Goal: Information Seeking & Learning: Learn about a topic

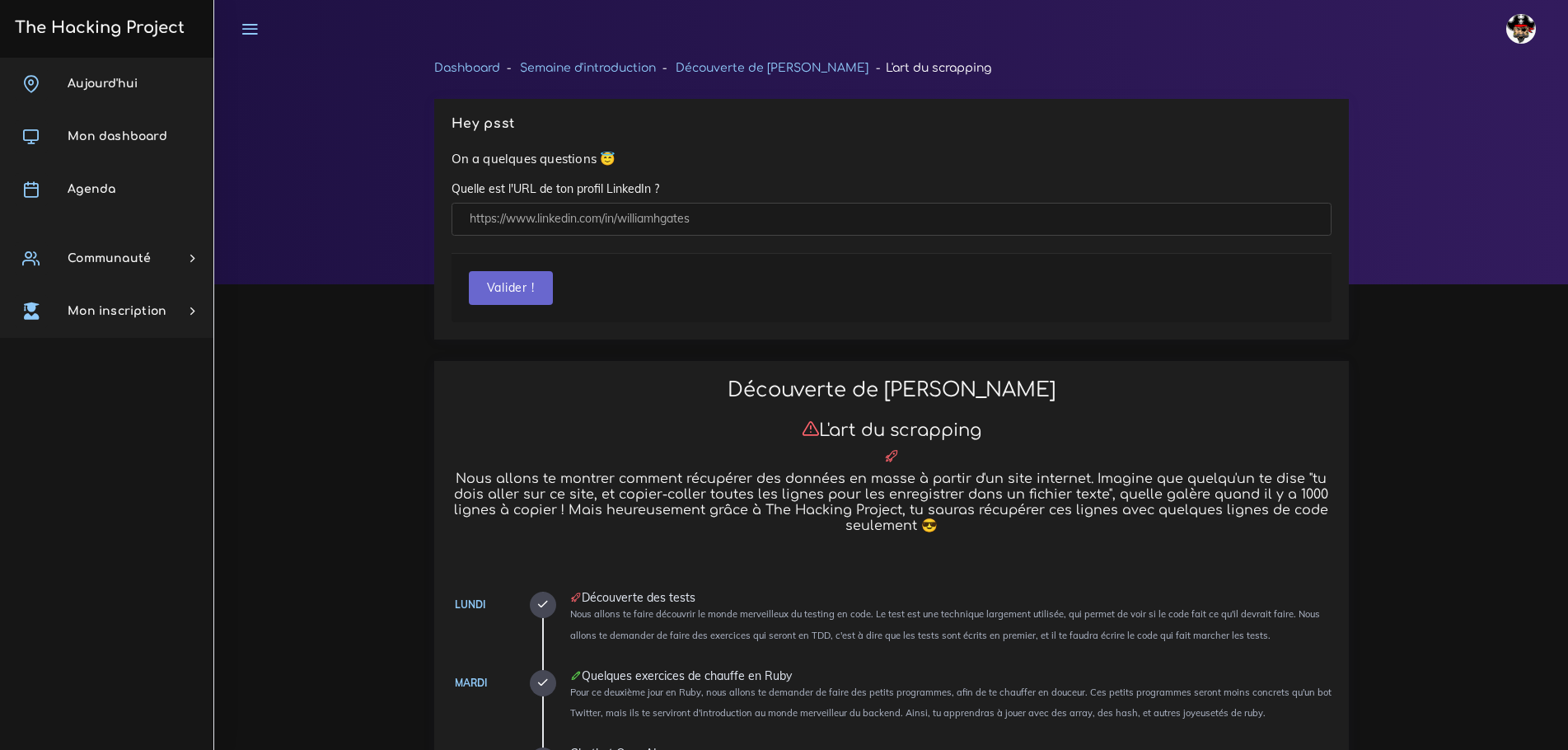
click at [1074, 410] on div "Découverte de Ruby L'art du scrapping Nous allons te montrer comment récupérer …" at bounding box center [891, 459] width 904 height 161
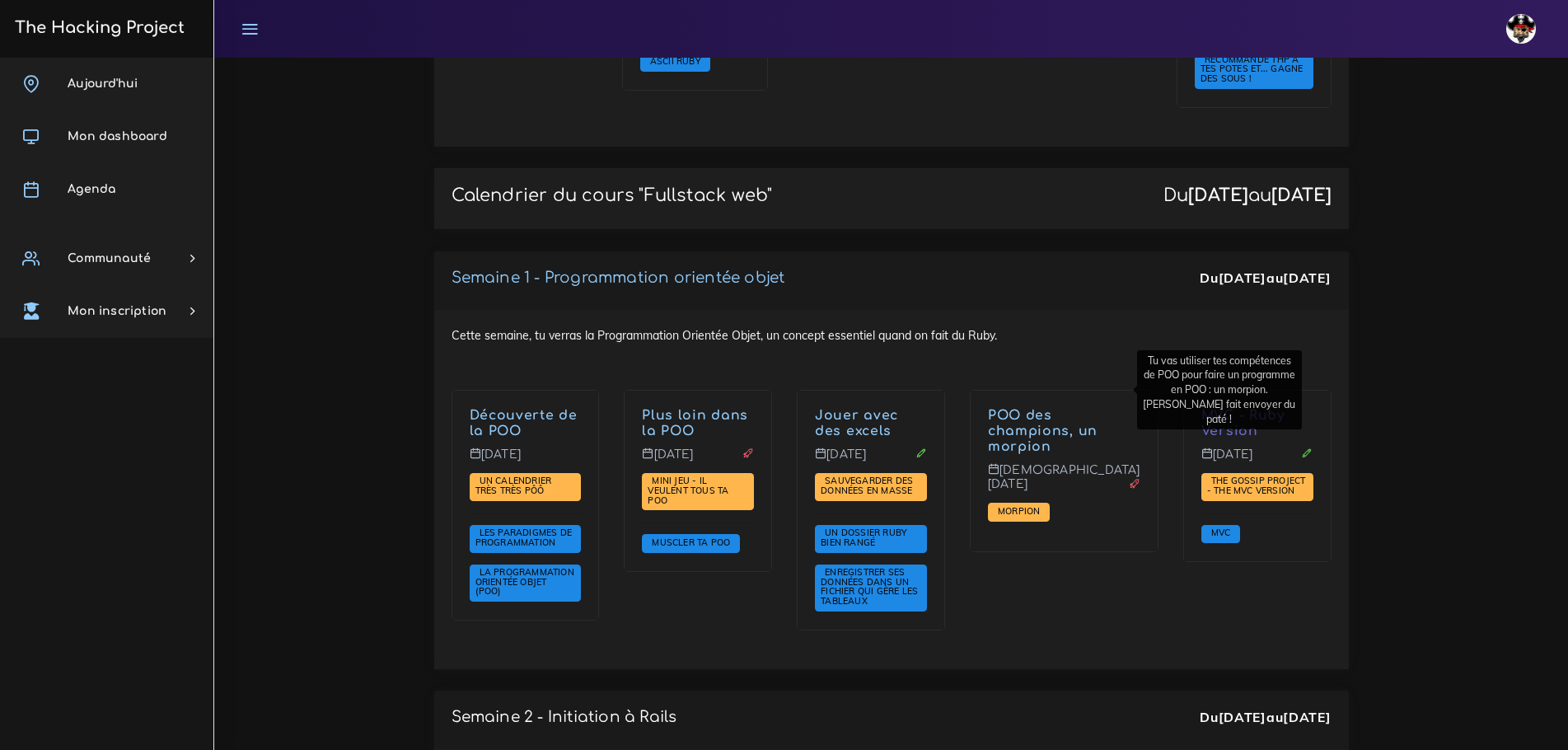
scroll to position [2165, 0]
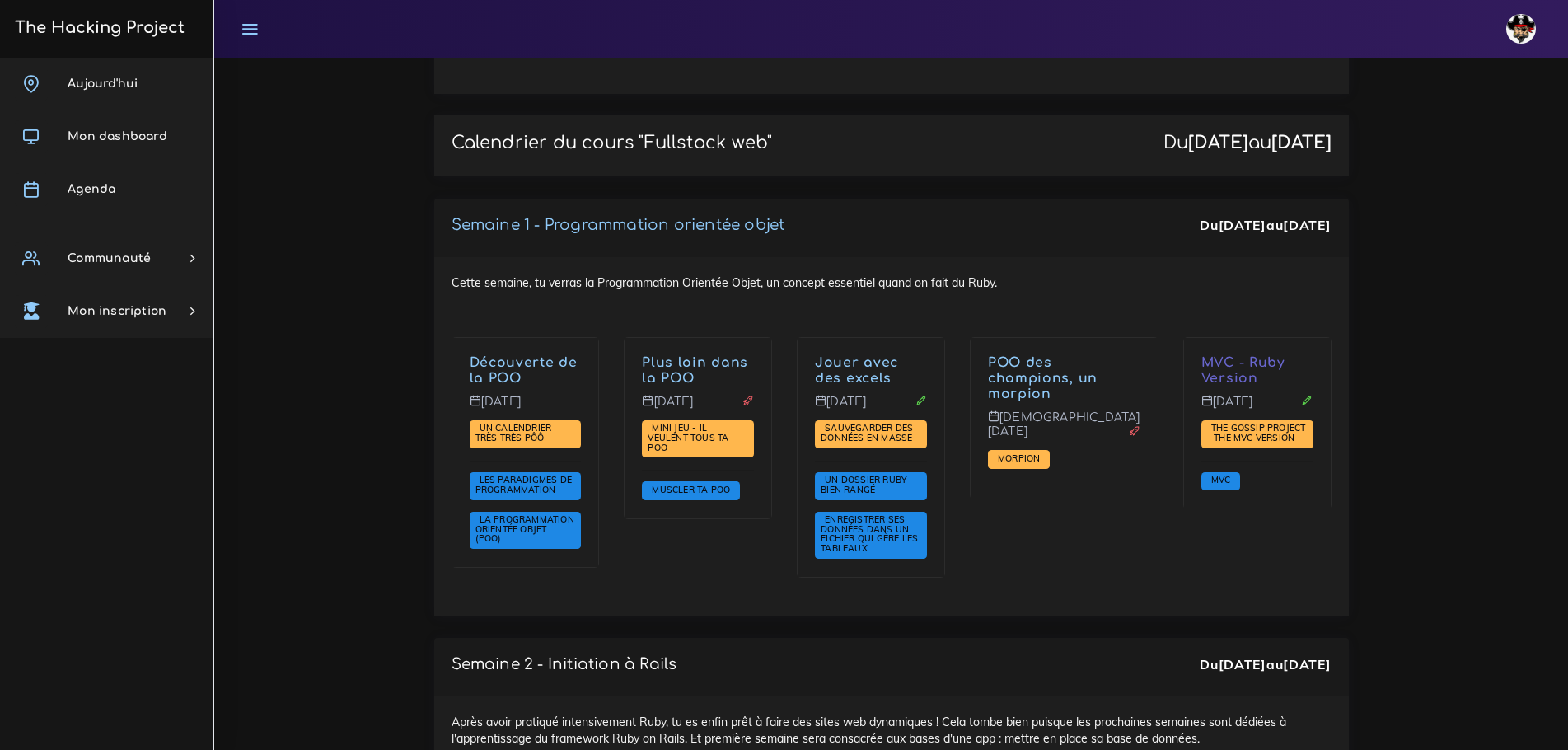
click at [1171, 488] on div "MVC - Ruby Version Vendredi 26 sept. The Gossip Project - The MVC version MVC" at bounding box center [1257, 468] width 173 height 262
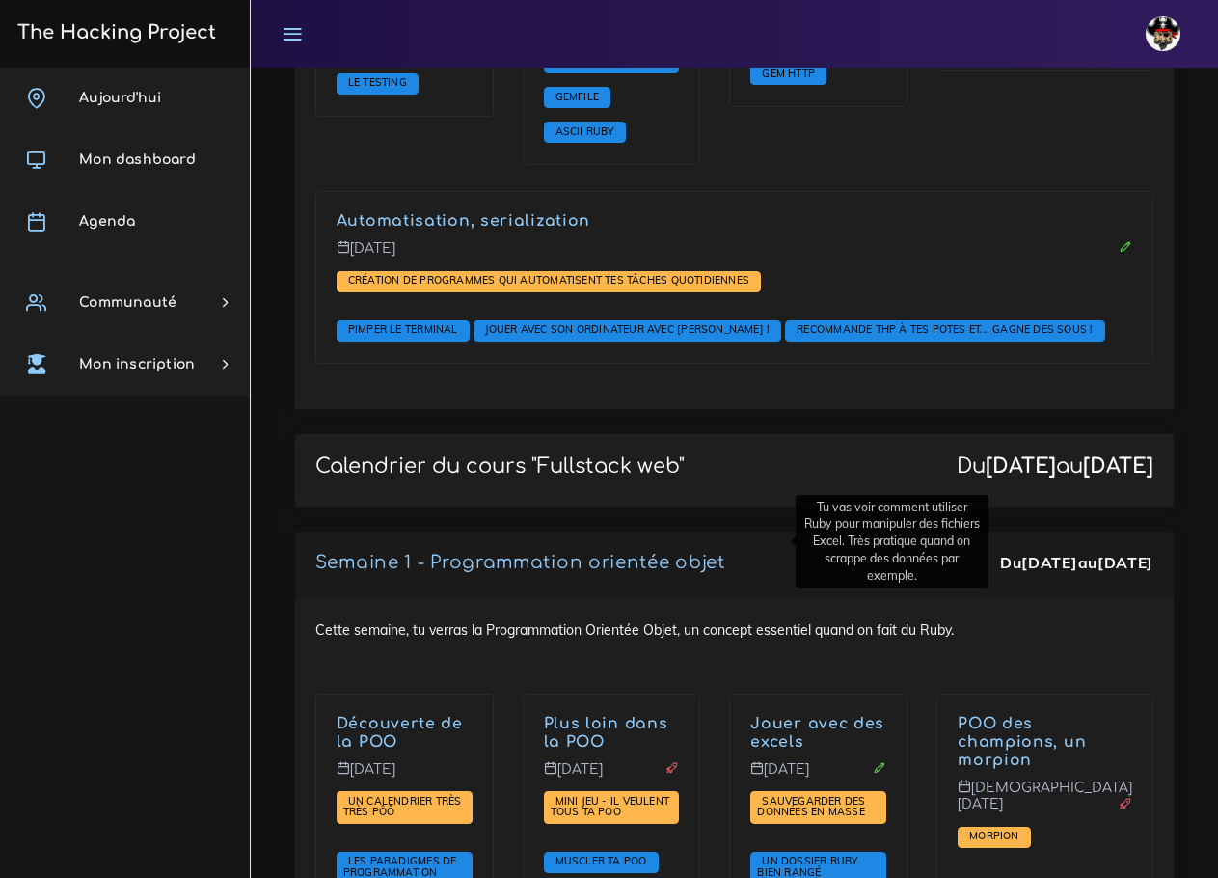
scroll to position [2932, 0]
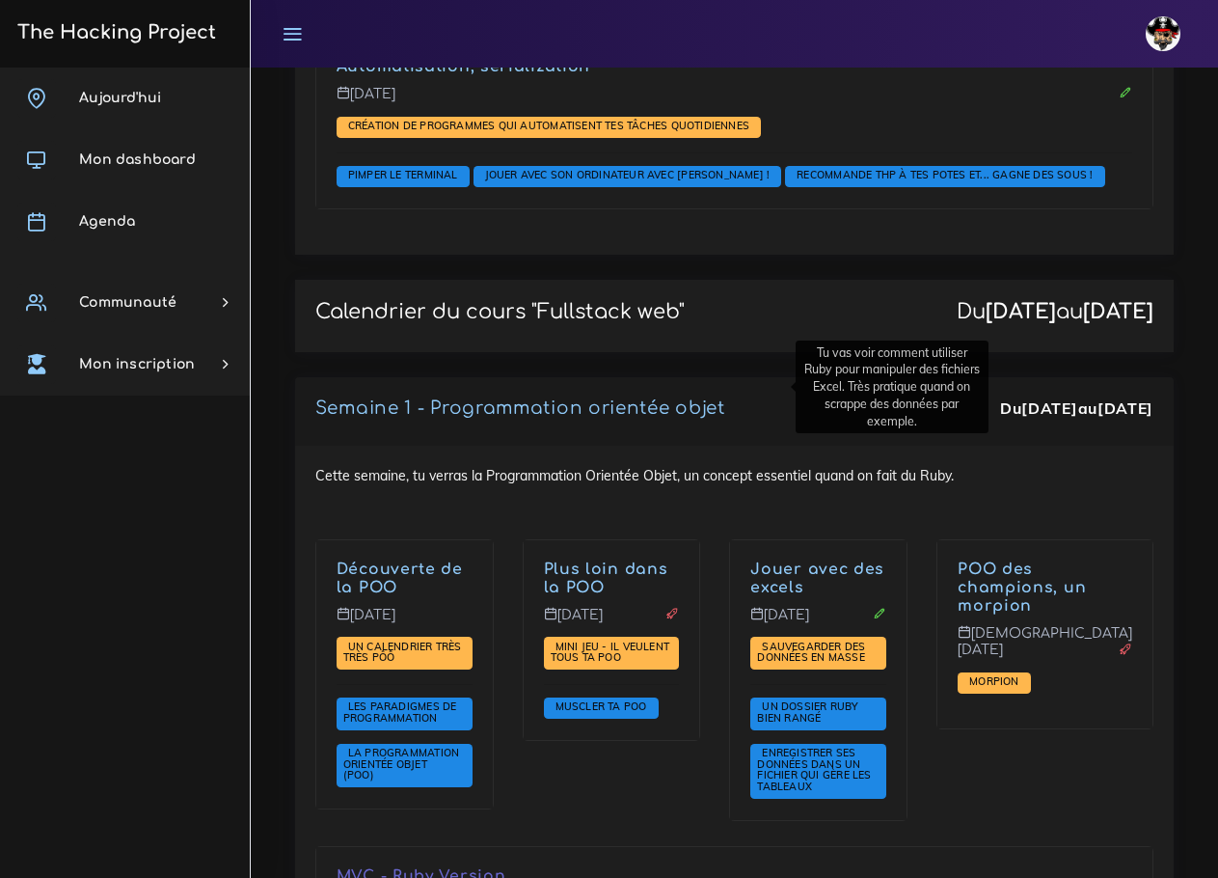
click at [981, 602] on div "POO des champions, un morpion Jeudi 25 sept. Morpion" at bounding box center [1045, 692] width 246 height 307
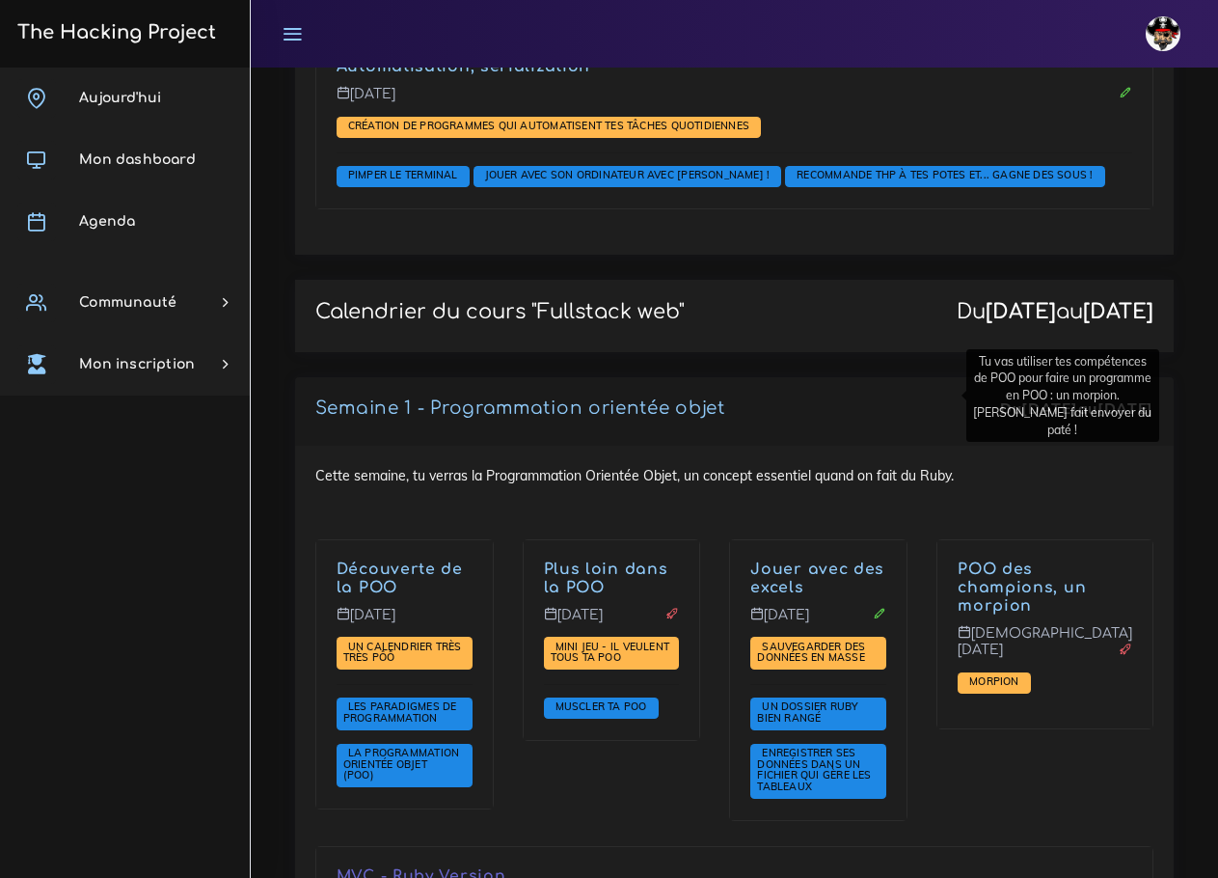
click at [958, 560] on link "POO des champions, un morpion" at bounding box center [1022, 587] width 128 height 54
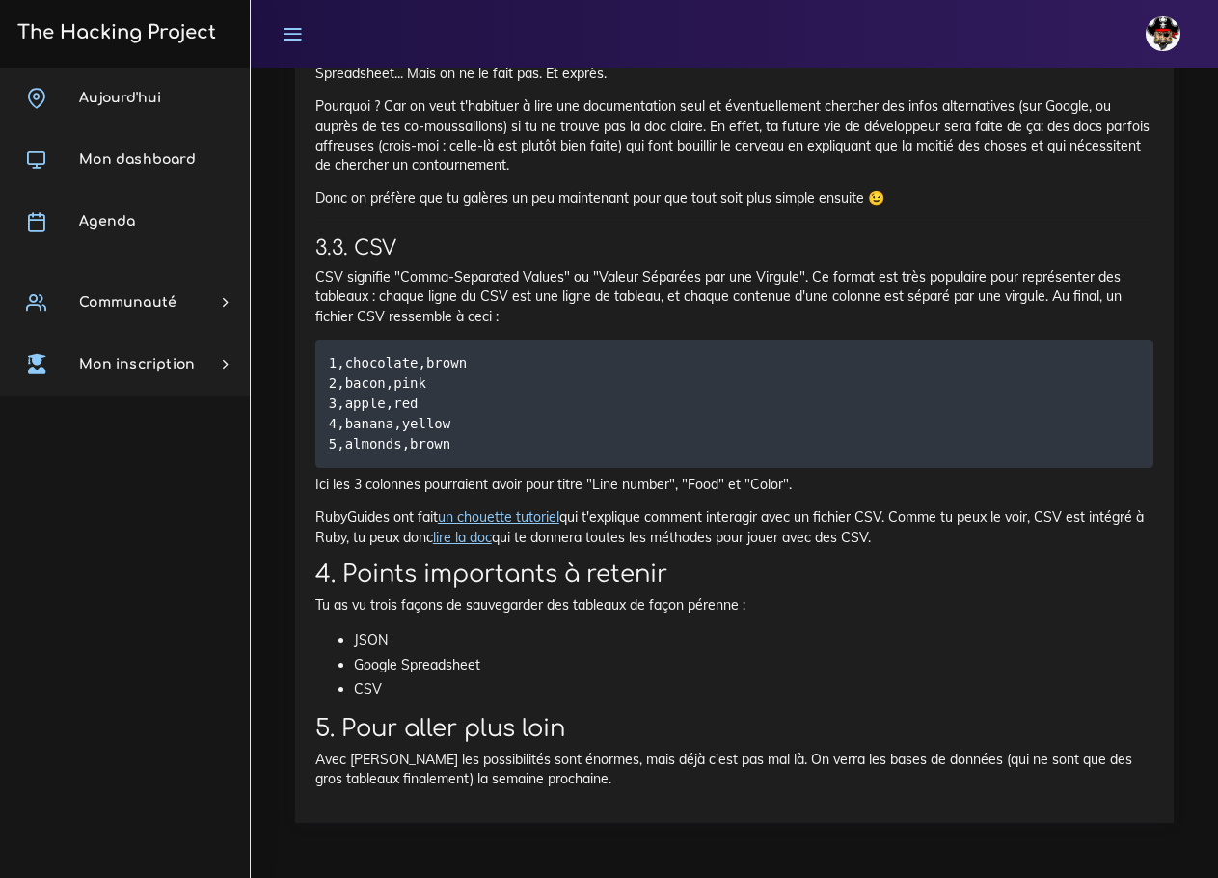
scroll to position [7603, 0]
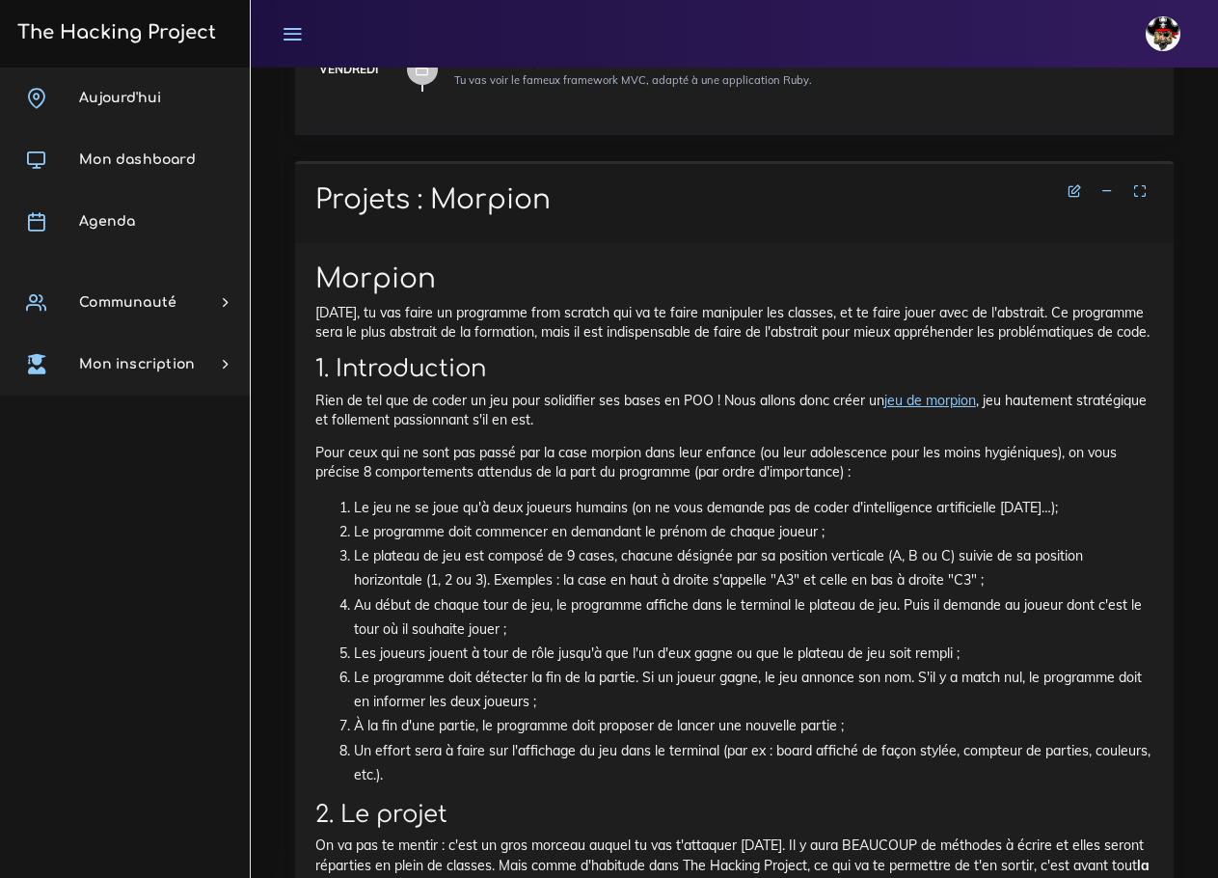
scroll to position [868, 0]
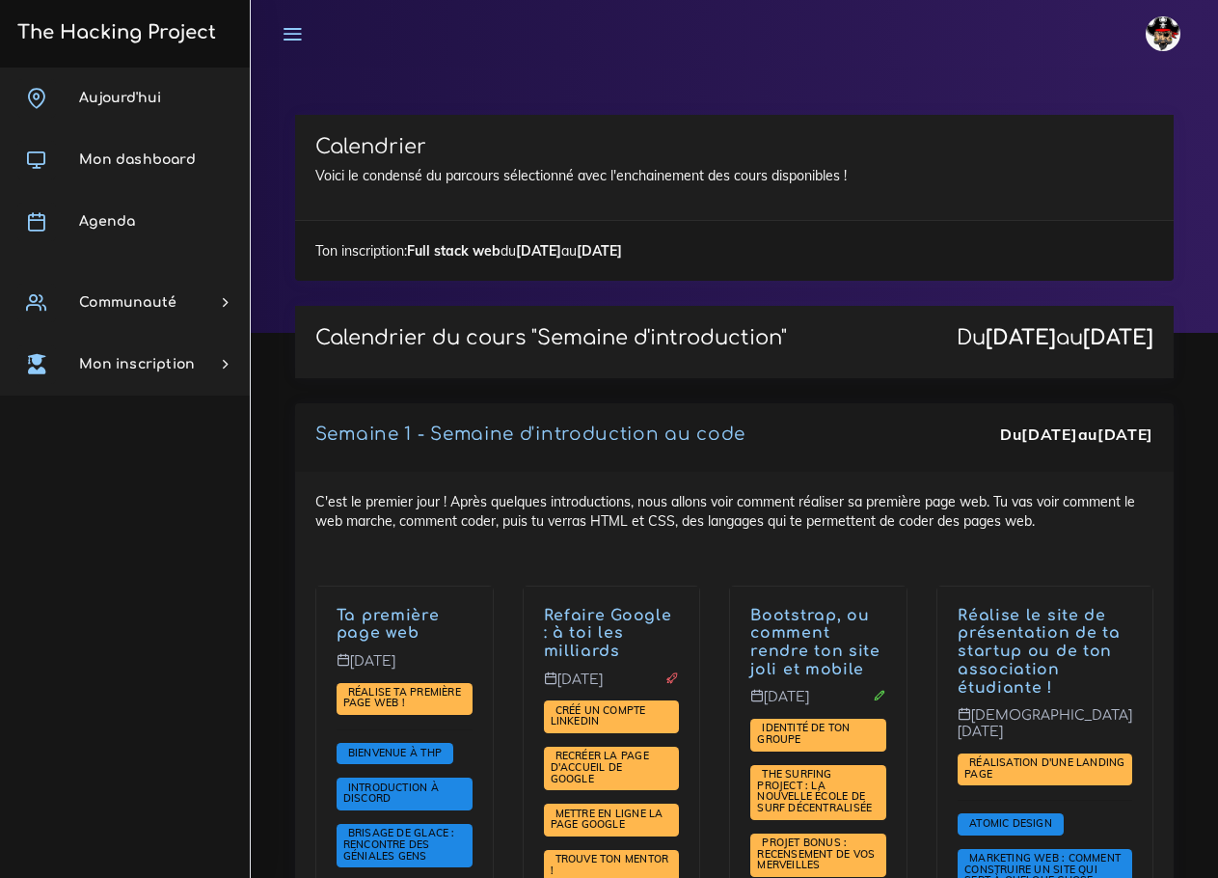
scroll to position [2932, 0]
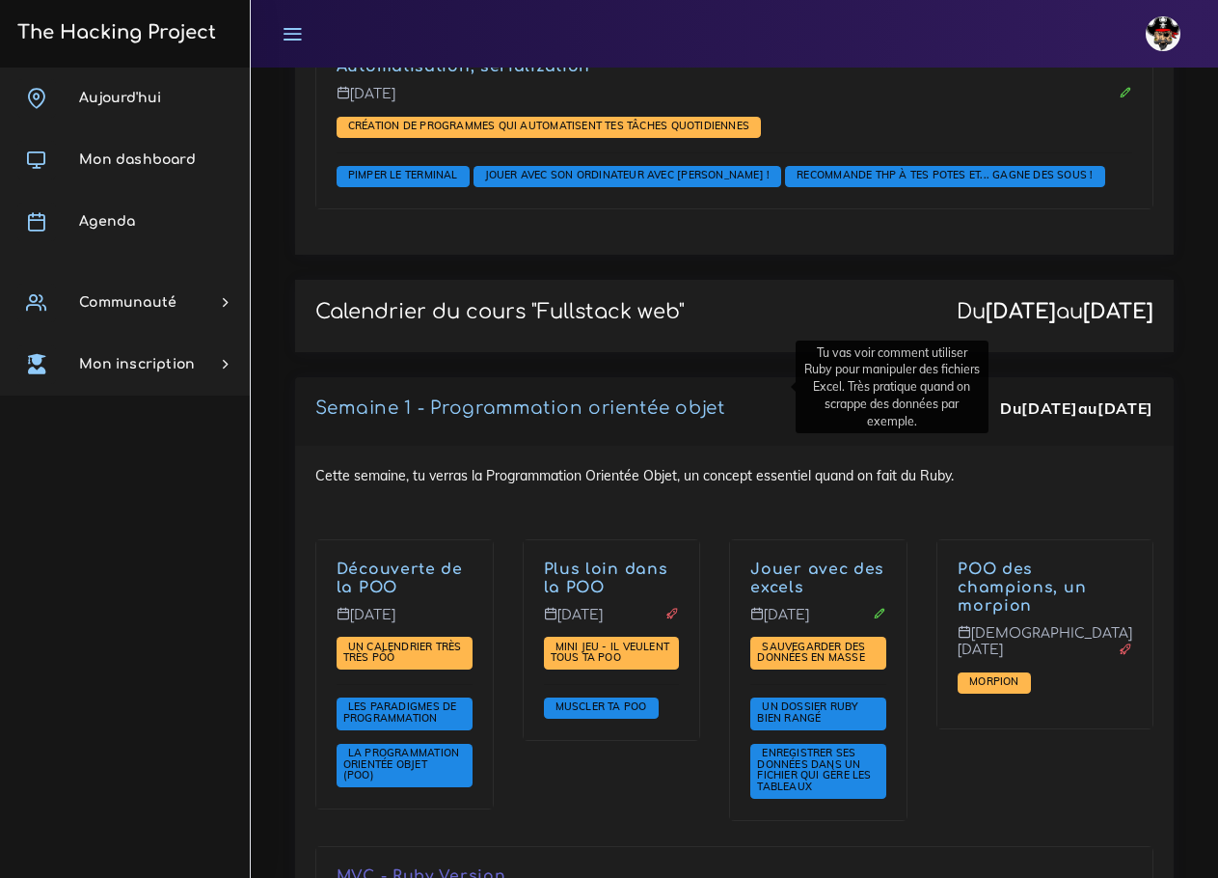
click at [755, 560] on link "Jouer avec des excels" at bounding box center [818, 578] width 134 height 36
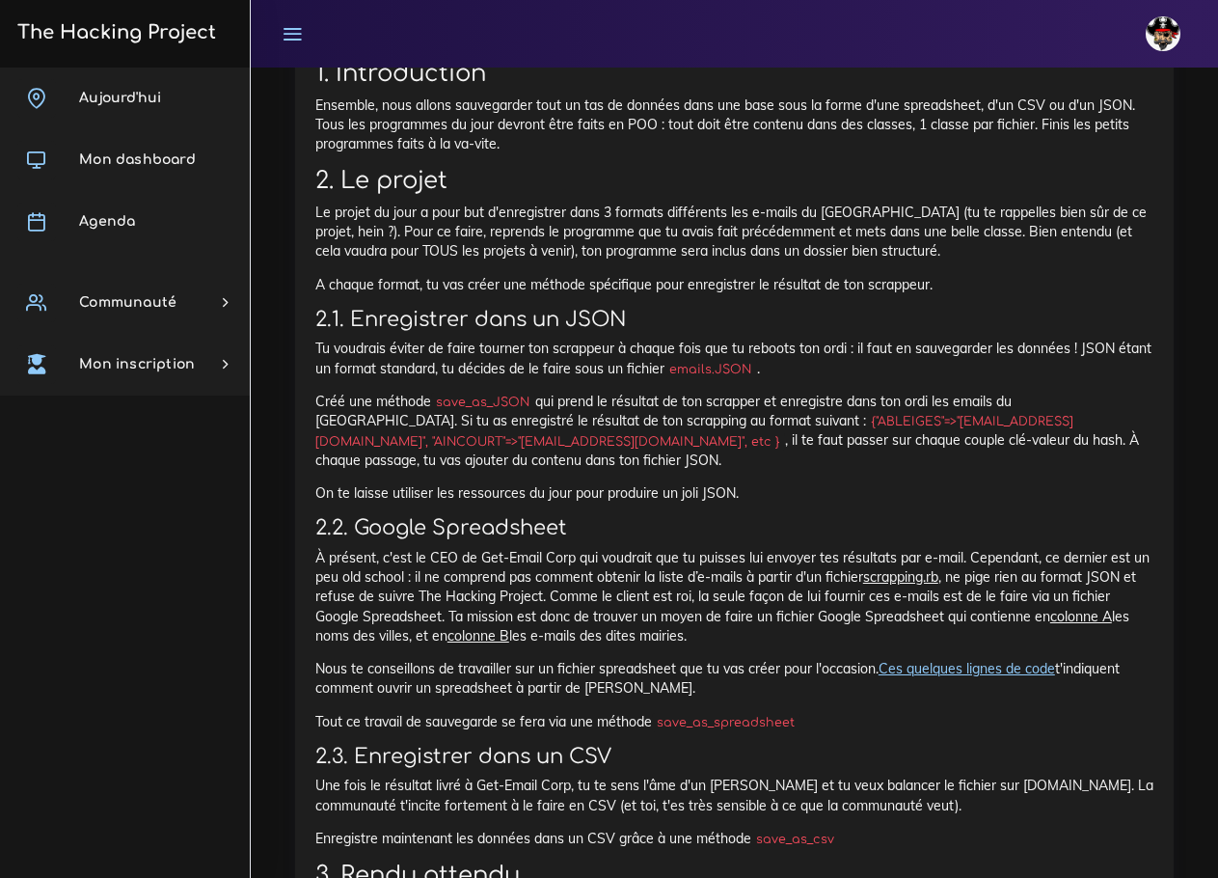
scroll to position [1158, 0]
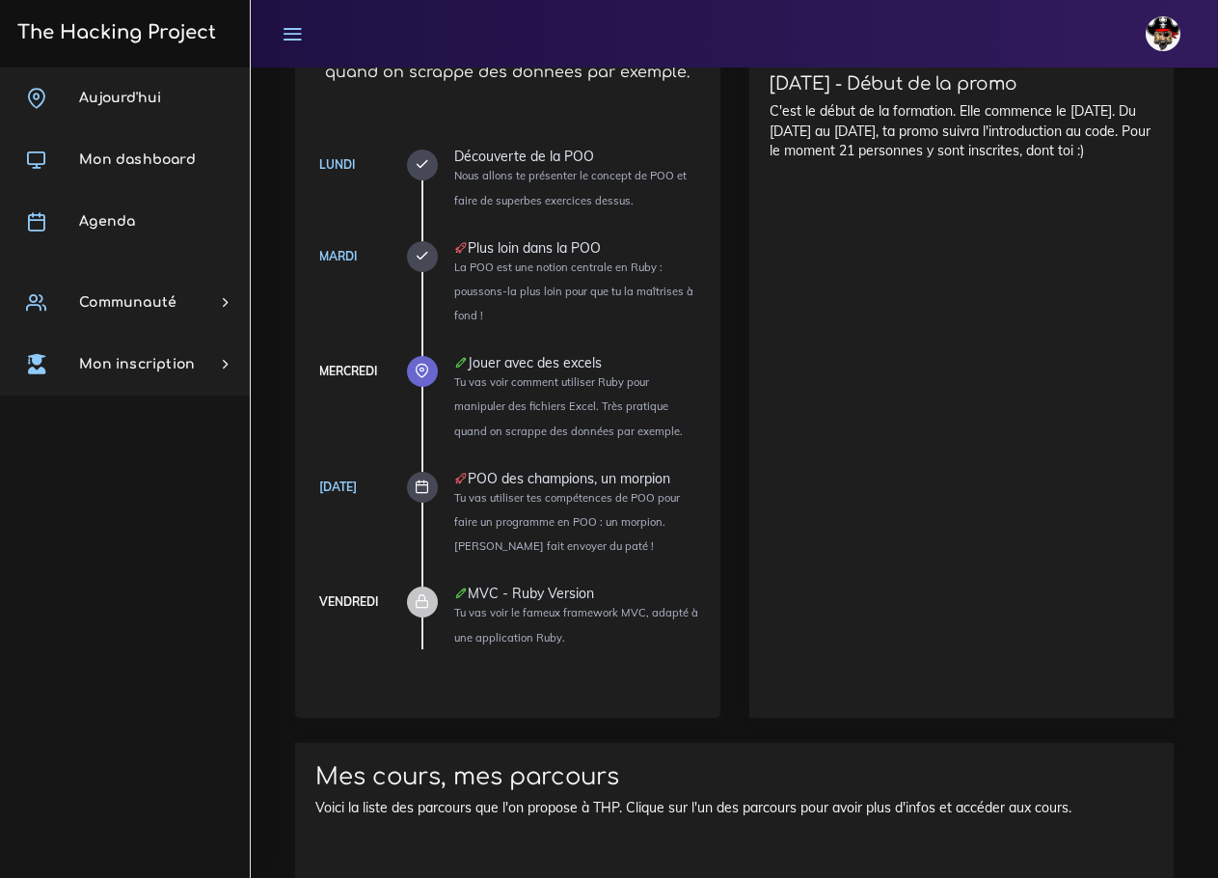
scroll to position [1158, 0]
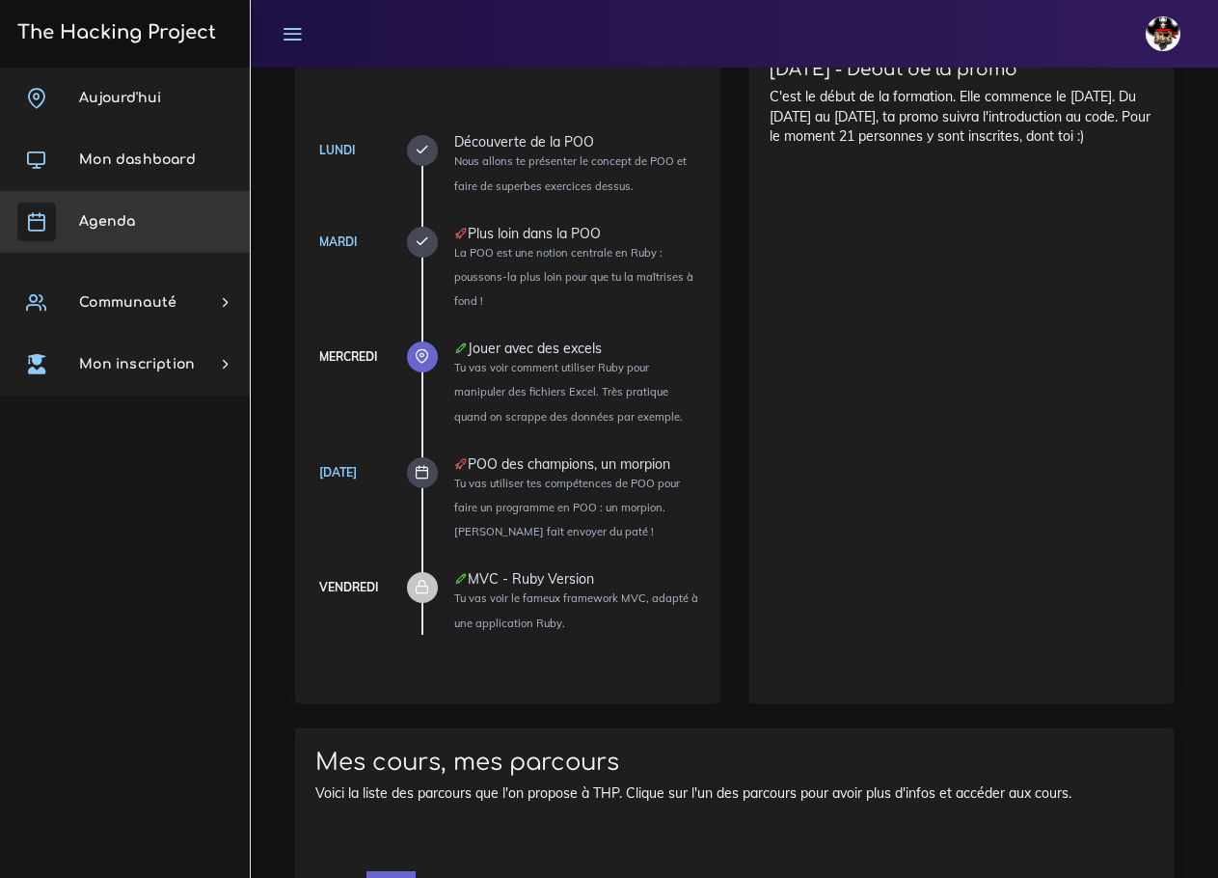
click at [158, 221] on link "Agenda" at bounding box center [125, 222] width 250 height 62
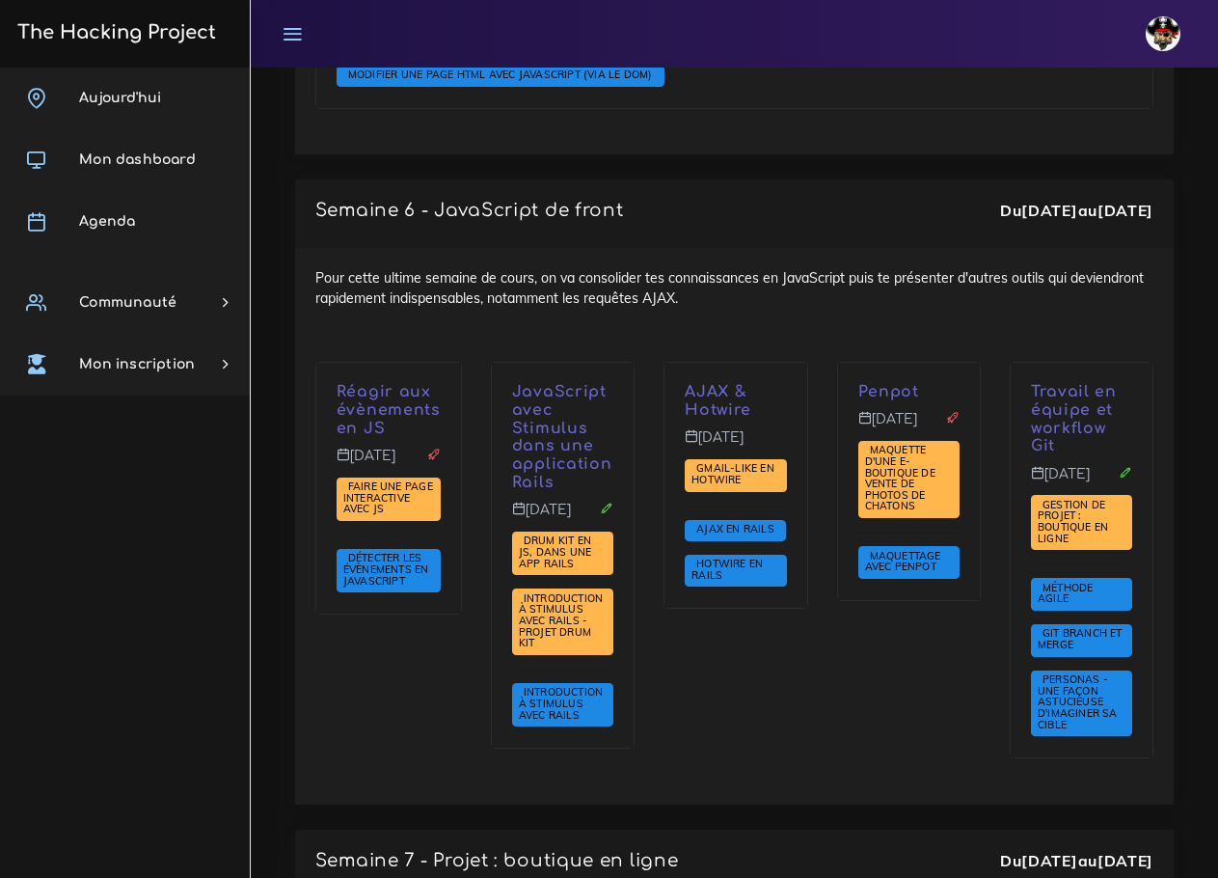
scroll to position [7235, 0]
